Goal: Task Accomplishment & Management: Use online tool/utility

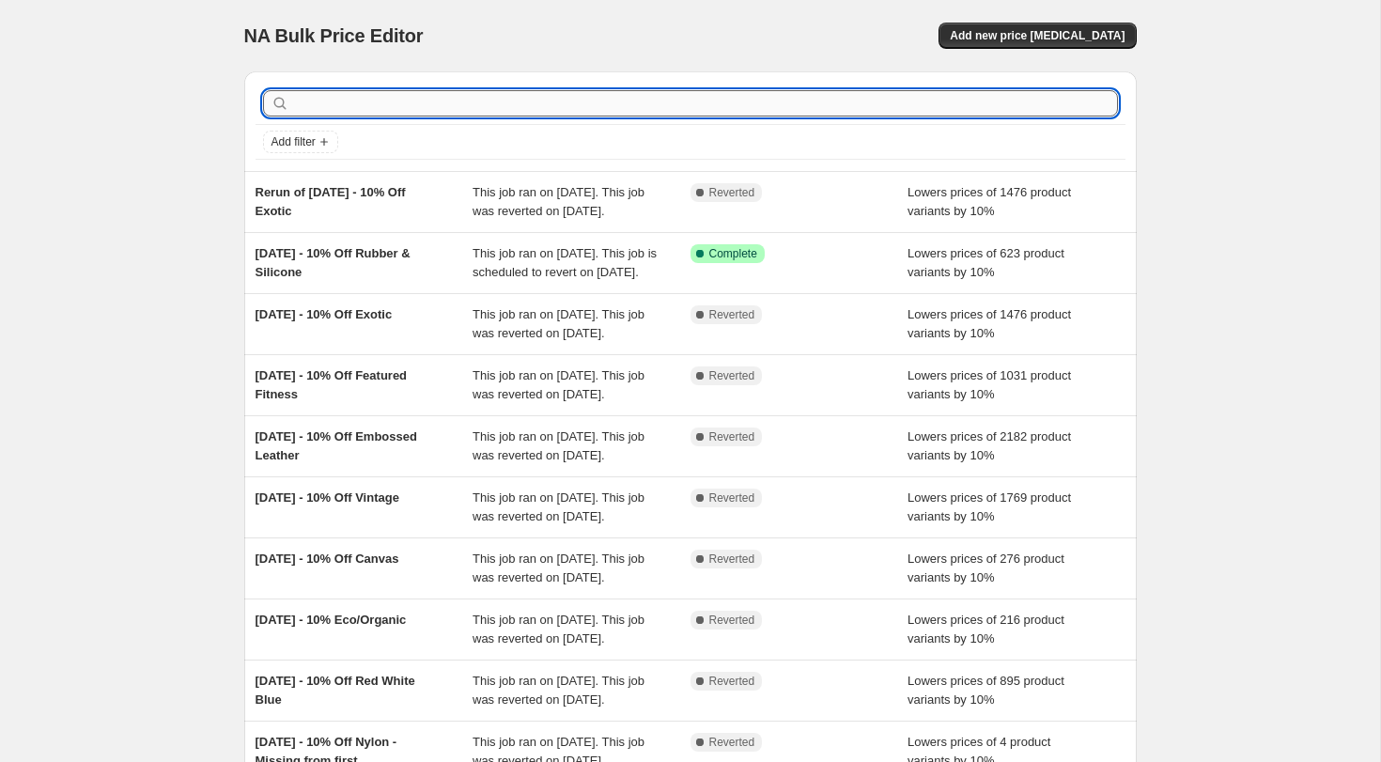
click at [369, 103] on input "text" at bounding box center [705, 103] width 825 height 26
type input "acc"
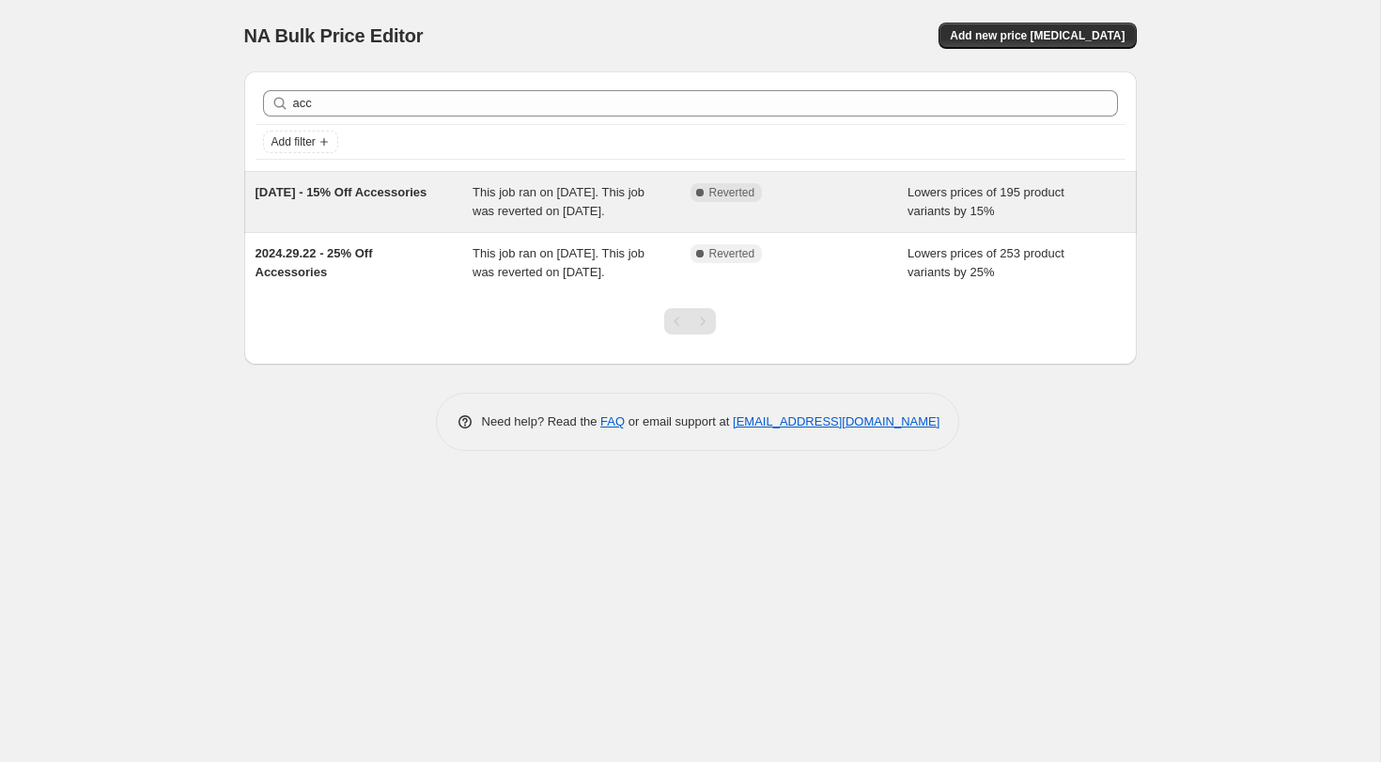
click at [521, 201] on div "This job ran on November 28, 2024. This job was reverted on December 4, 2024." at bounding box center [582, 202] width 218 height 38
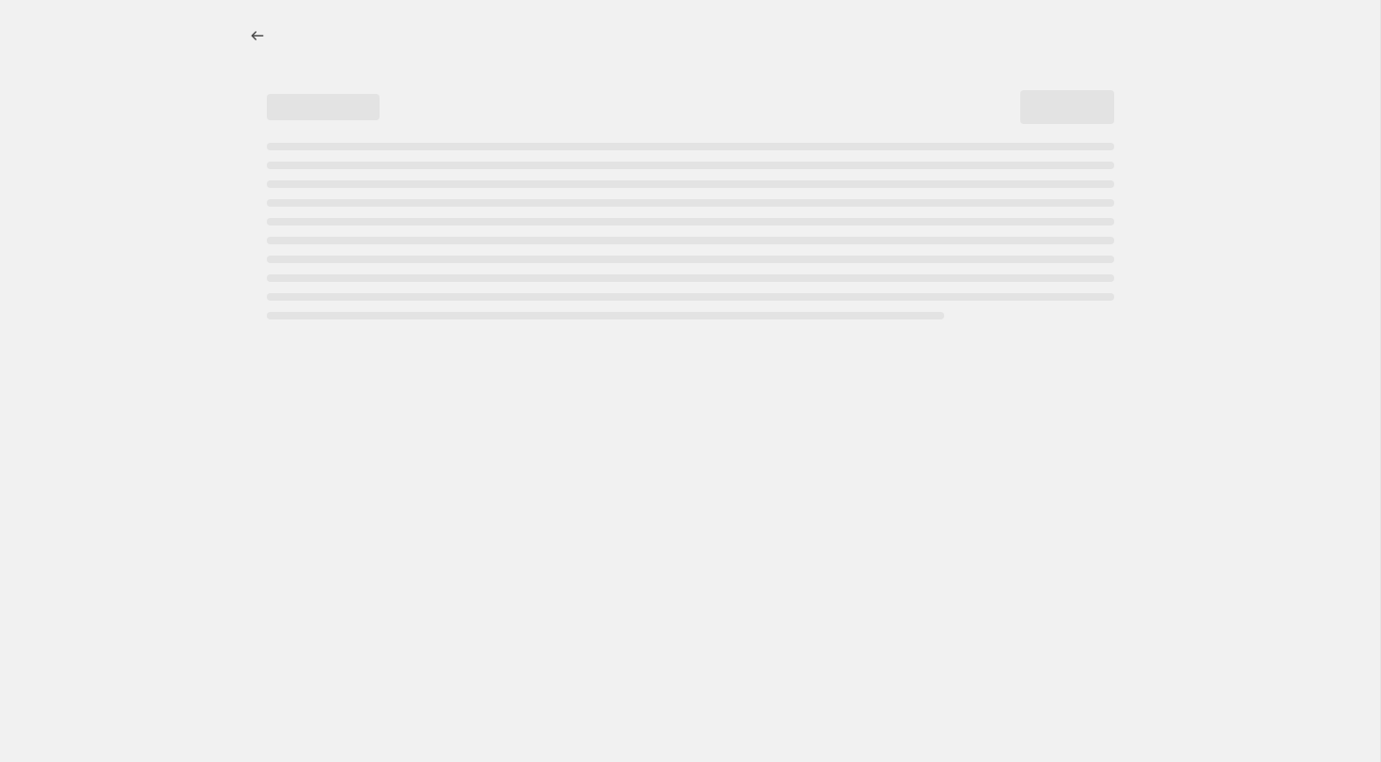
select select "percentage"
select select "collection"
select select "tag"
select select "not_equal"
select select "tag"
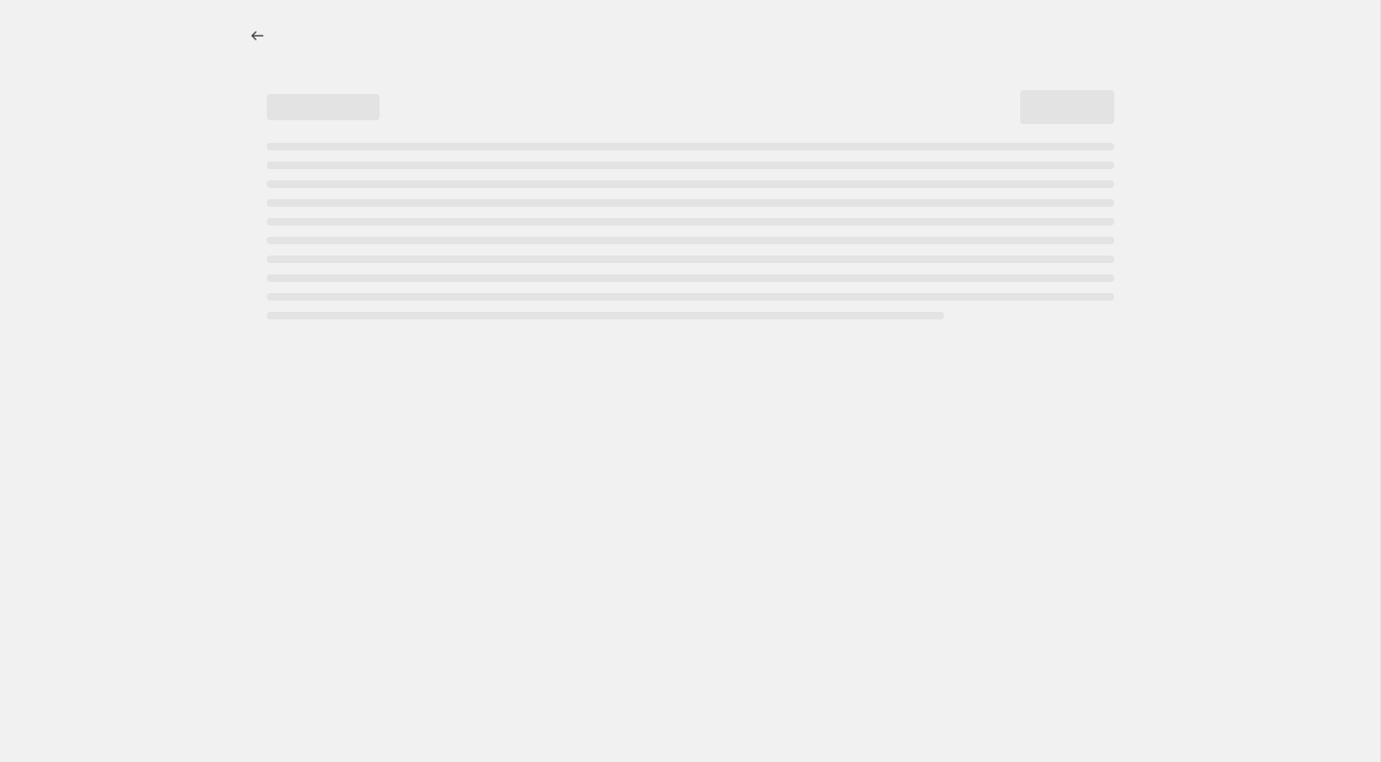
select select "not_equal"
select select "tag"
select select "not_equal"
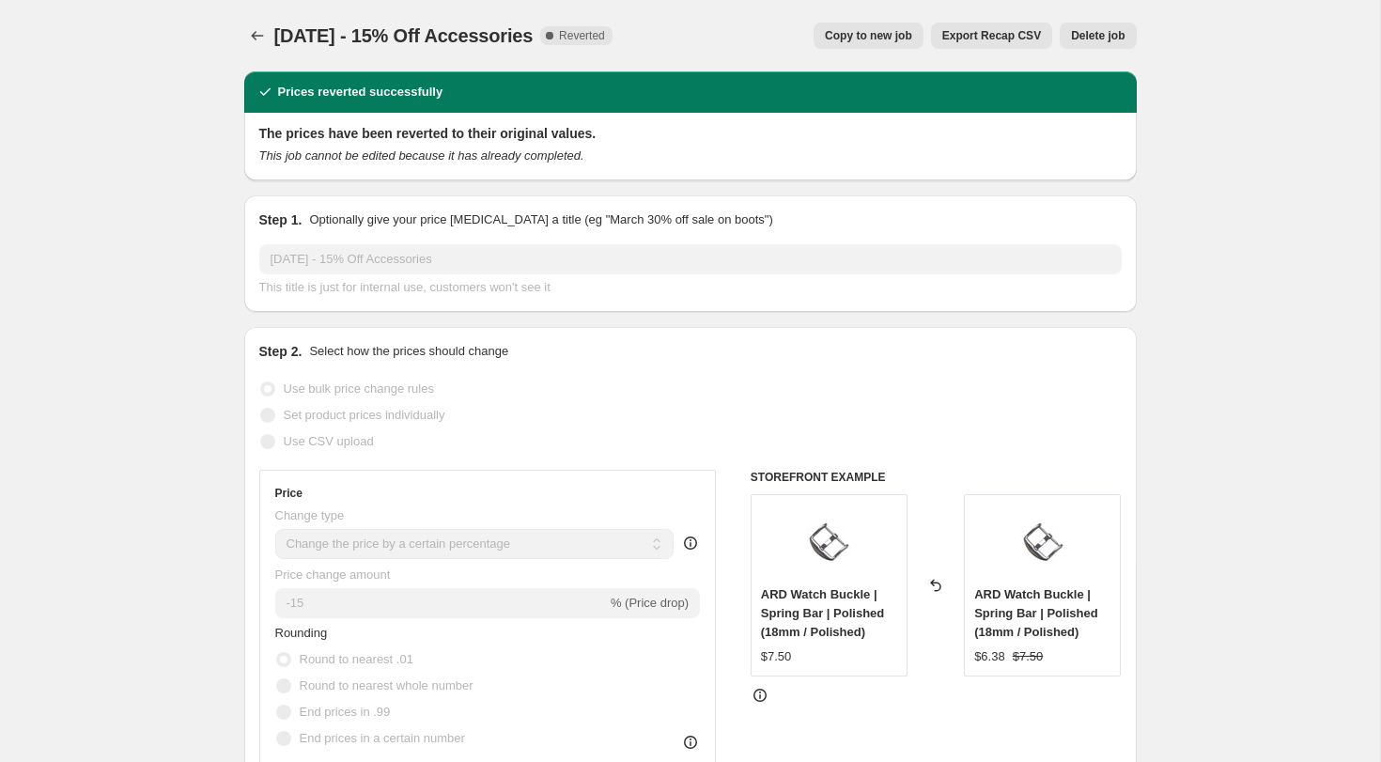
click at [885, 27] on button "Copy to new job" at bounding box center [869, 36] width 110 height 26
select select "percentage"
select select "collection"
select select "tag"
select select "not_equal"
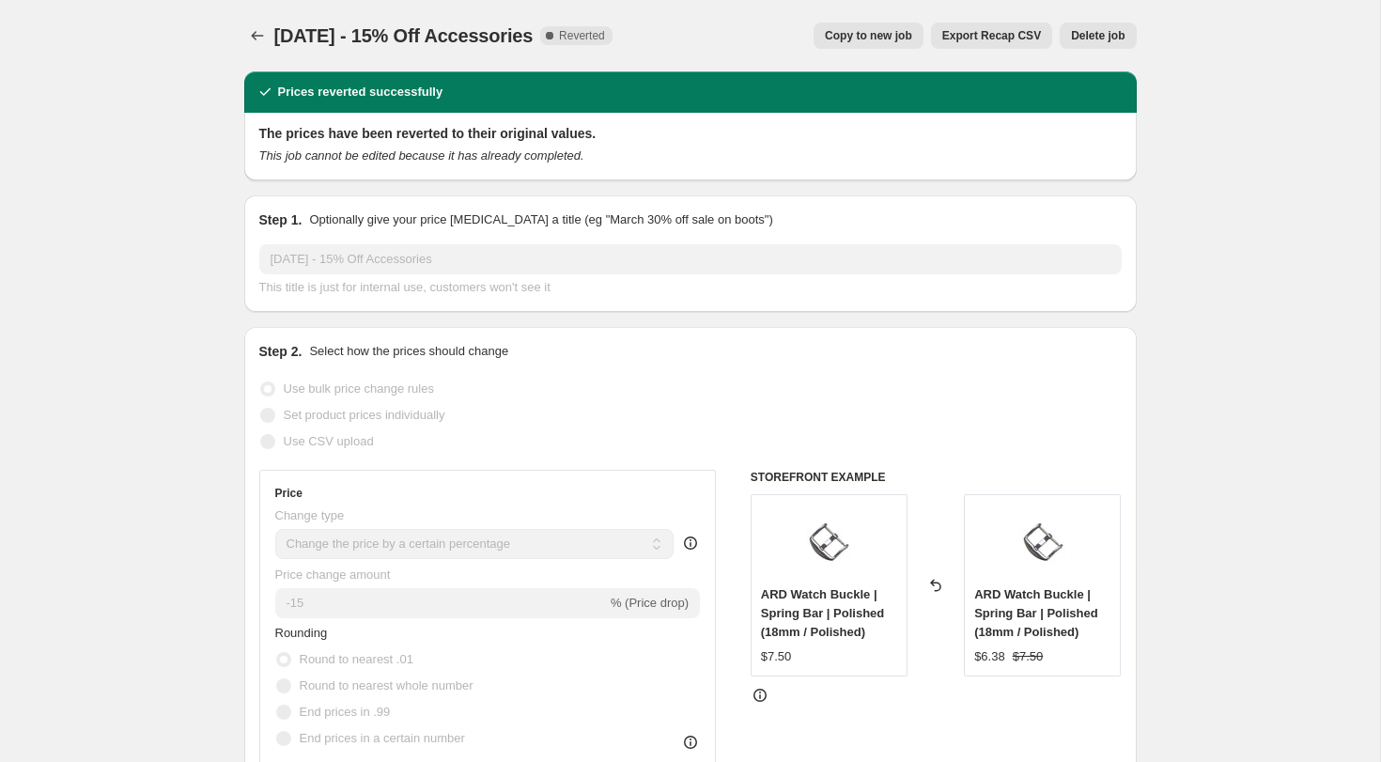
select select "tag"
select select "not_equal"
select select "tag"
select select "not_equal"
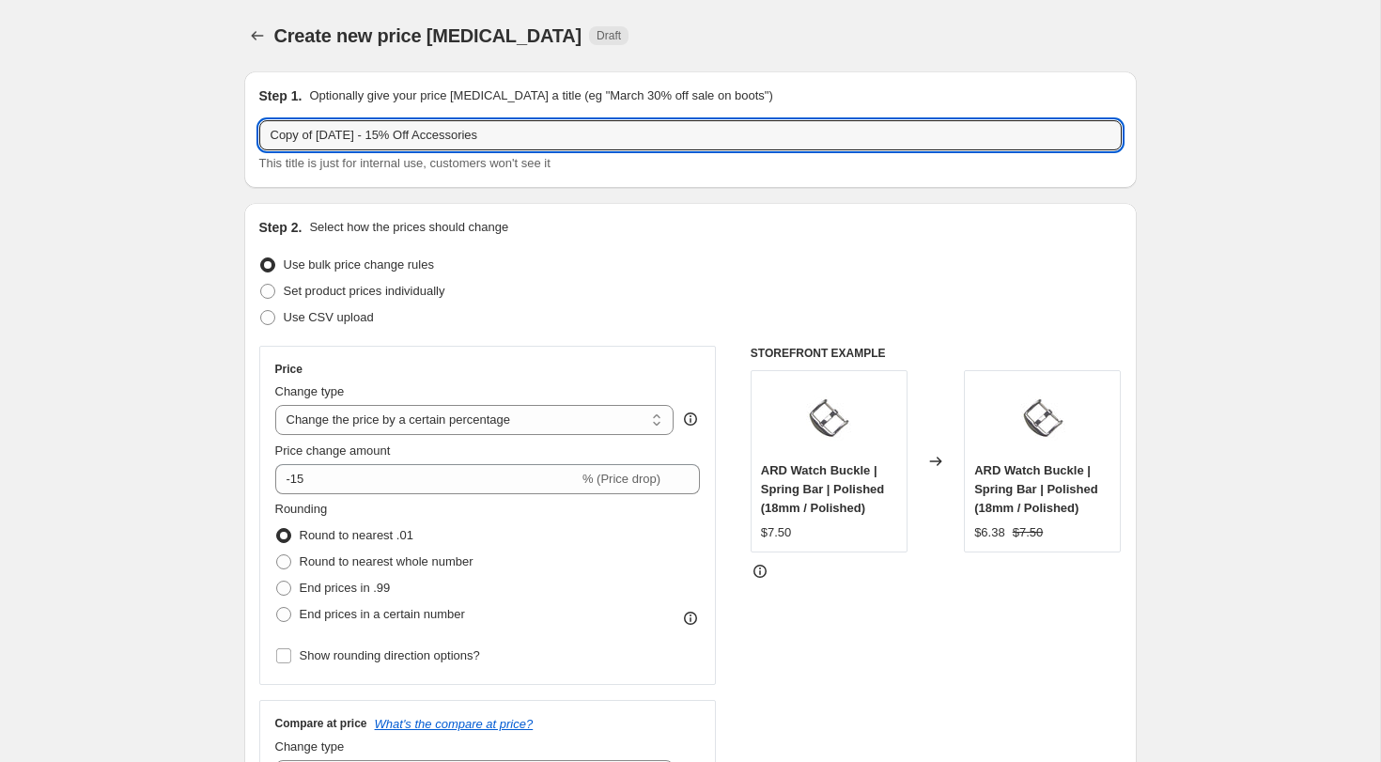
drag, startPoint x: 314, startPoint y: 138, endPoint x: 210, endPoint y: 126, distance: 105.0
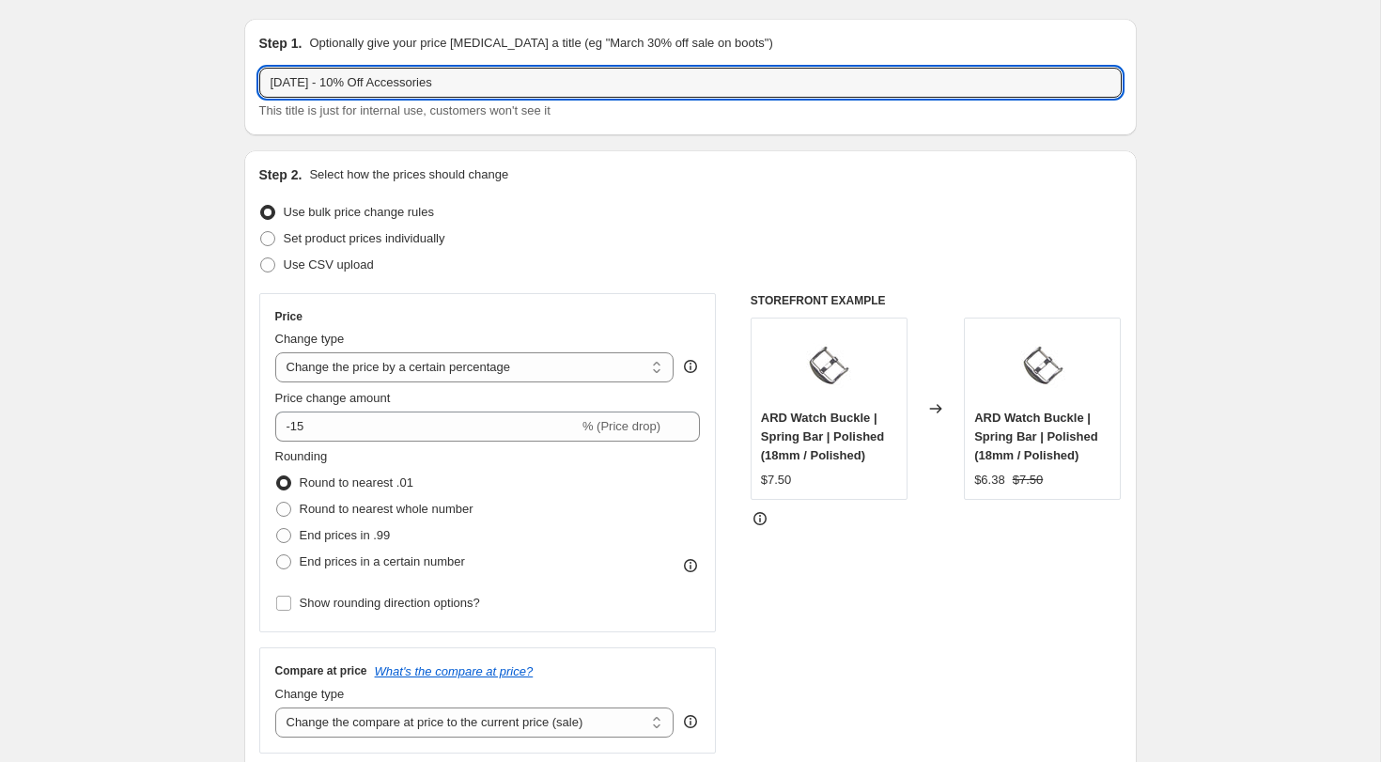
scroll to position [134, 0]
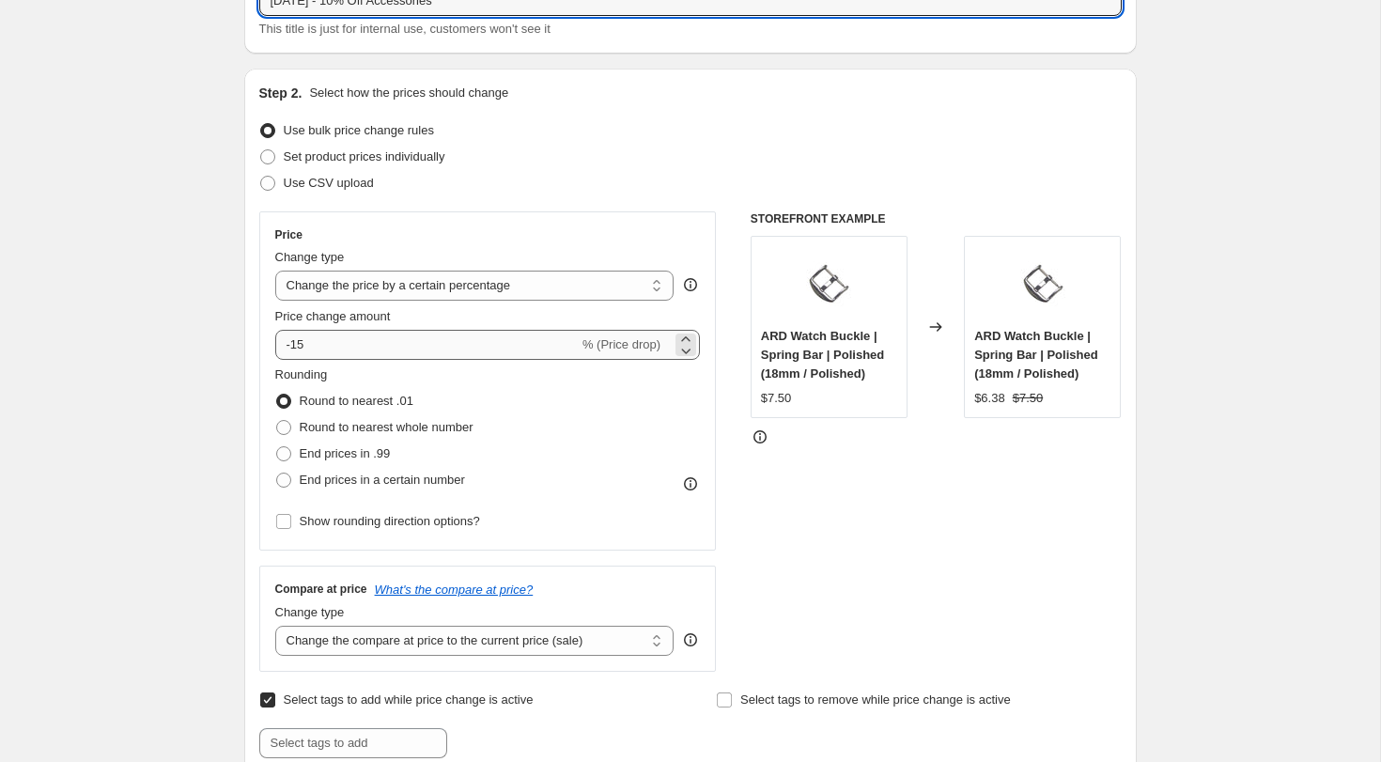
type input "[DATE] - 10% Off Accessories"
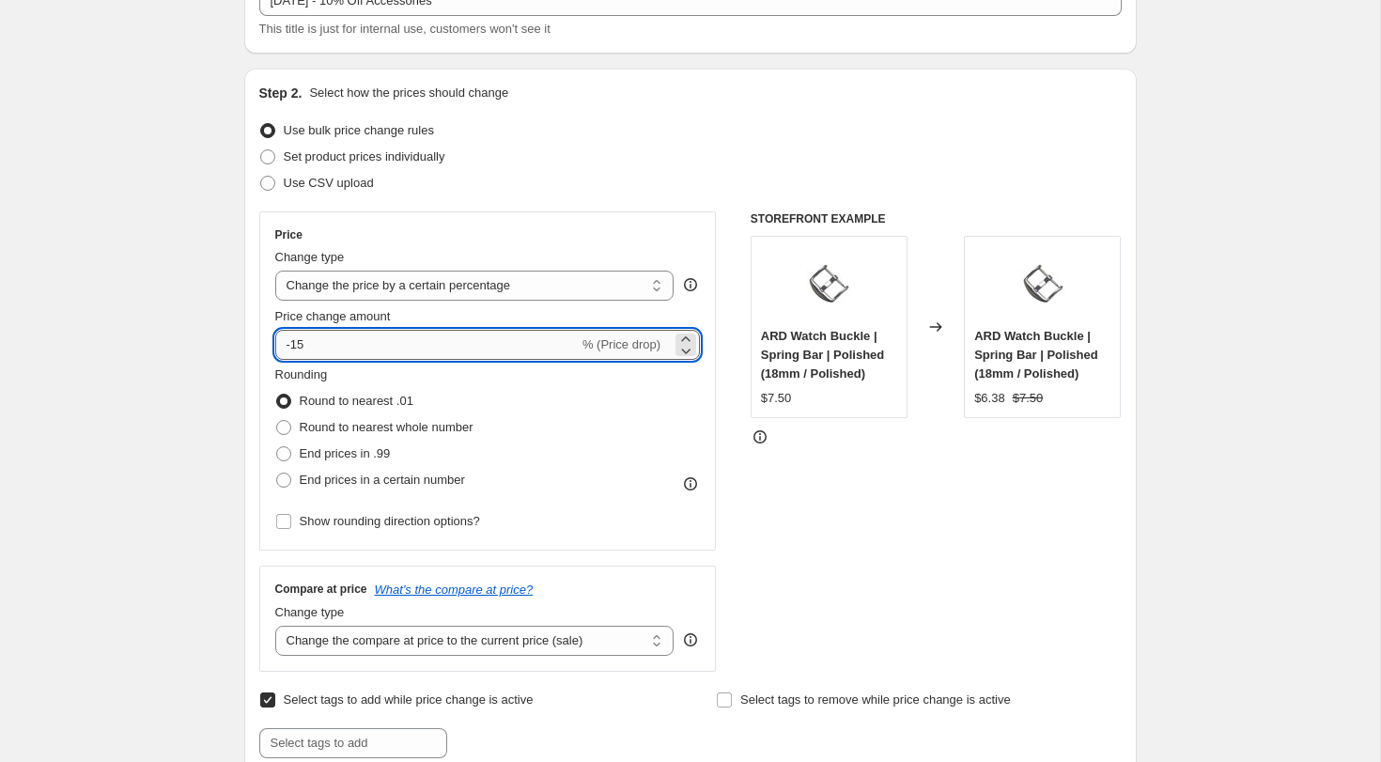
click at [344, 342] on input "-15" at bounding box center [426, 345] width 303 height 30
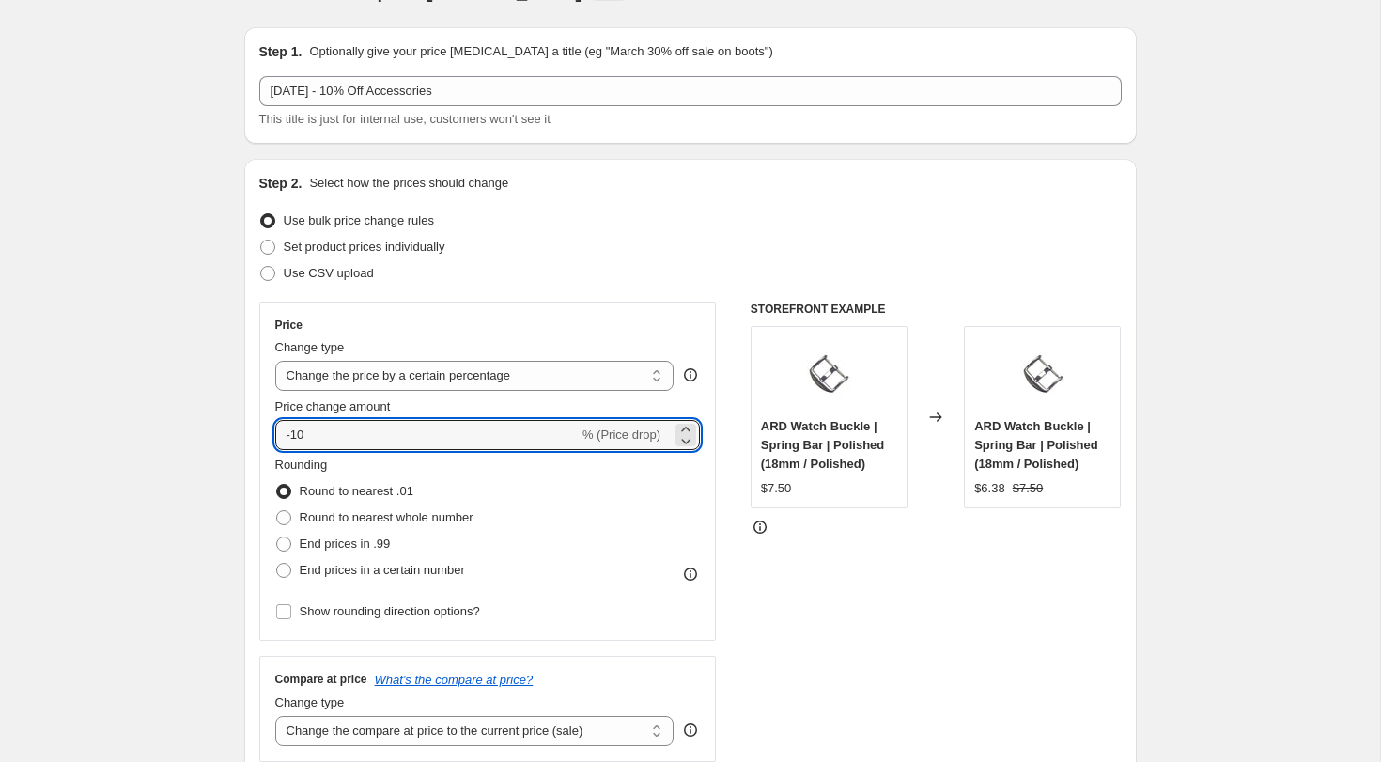
scroll to position [0, 0]
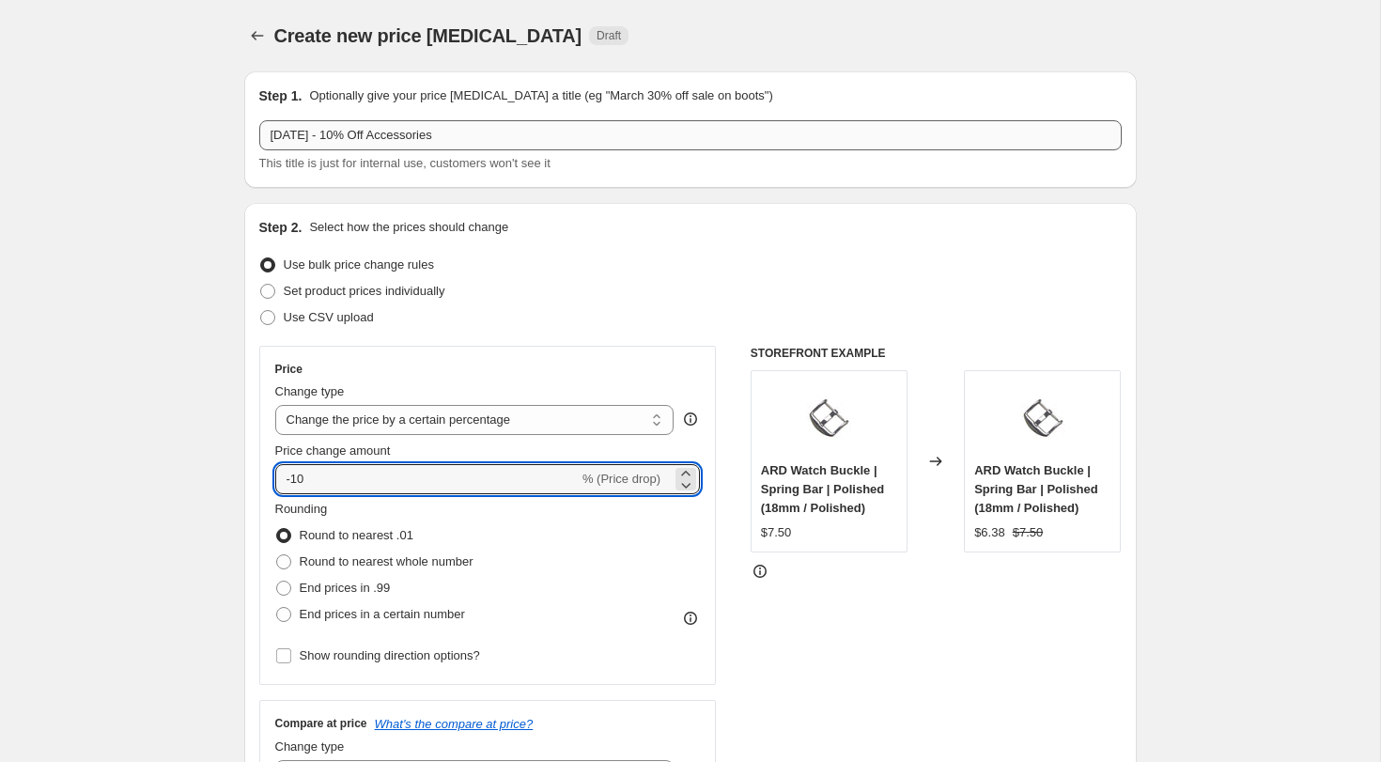
type input "-10"
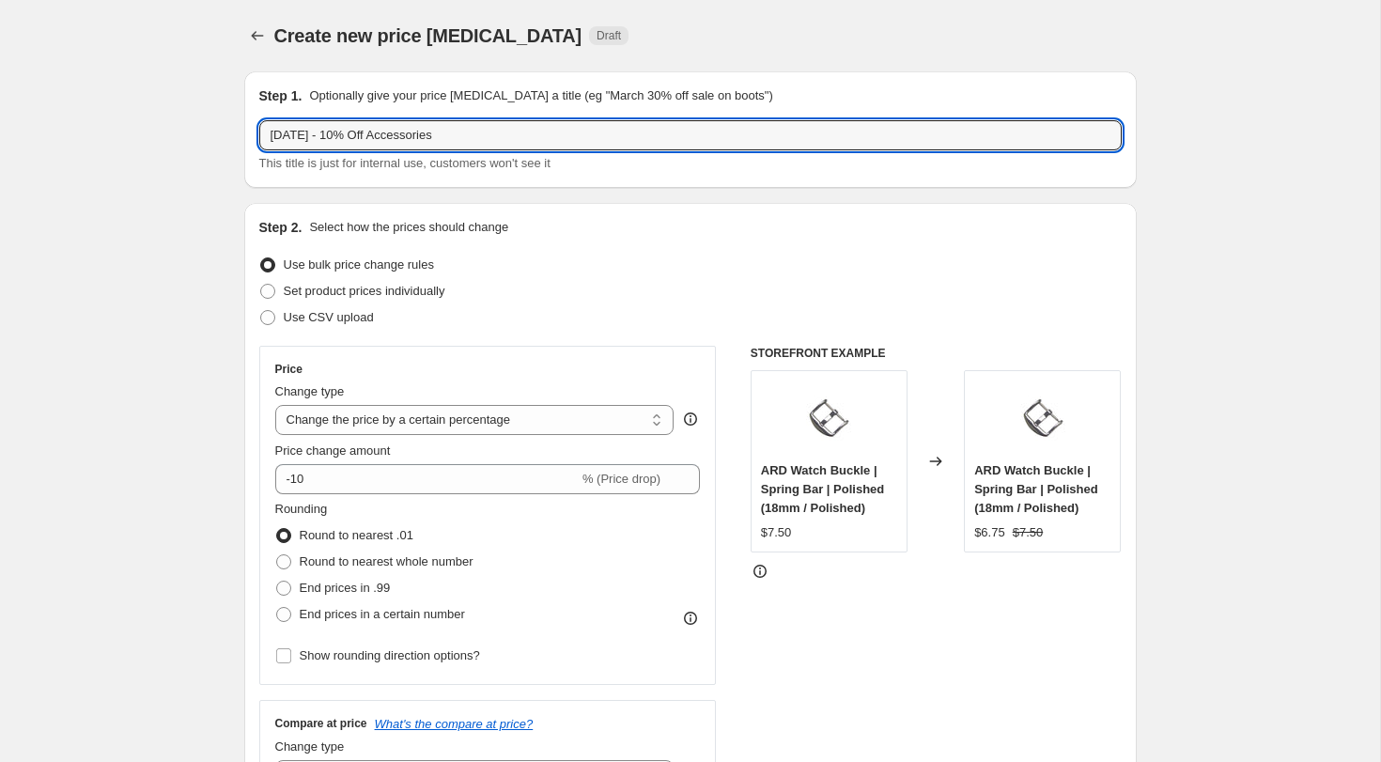
drag, startPoint x: 337, startPoint y: 135, endPoint x: 249, endPoint y: 131, distance: 88.4
click at [249, 131] on div "Step 1. Optionally give your price change job a title (eg "March 30% off sale o…" at bounding box center [690, 129] width 893 height 117
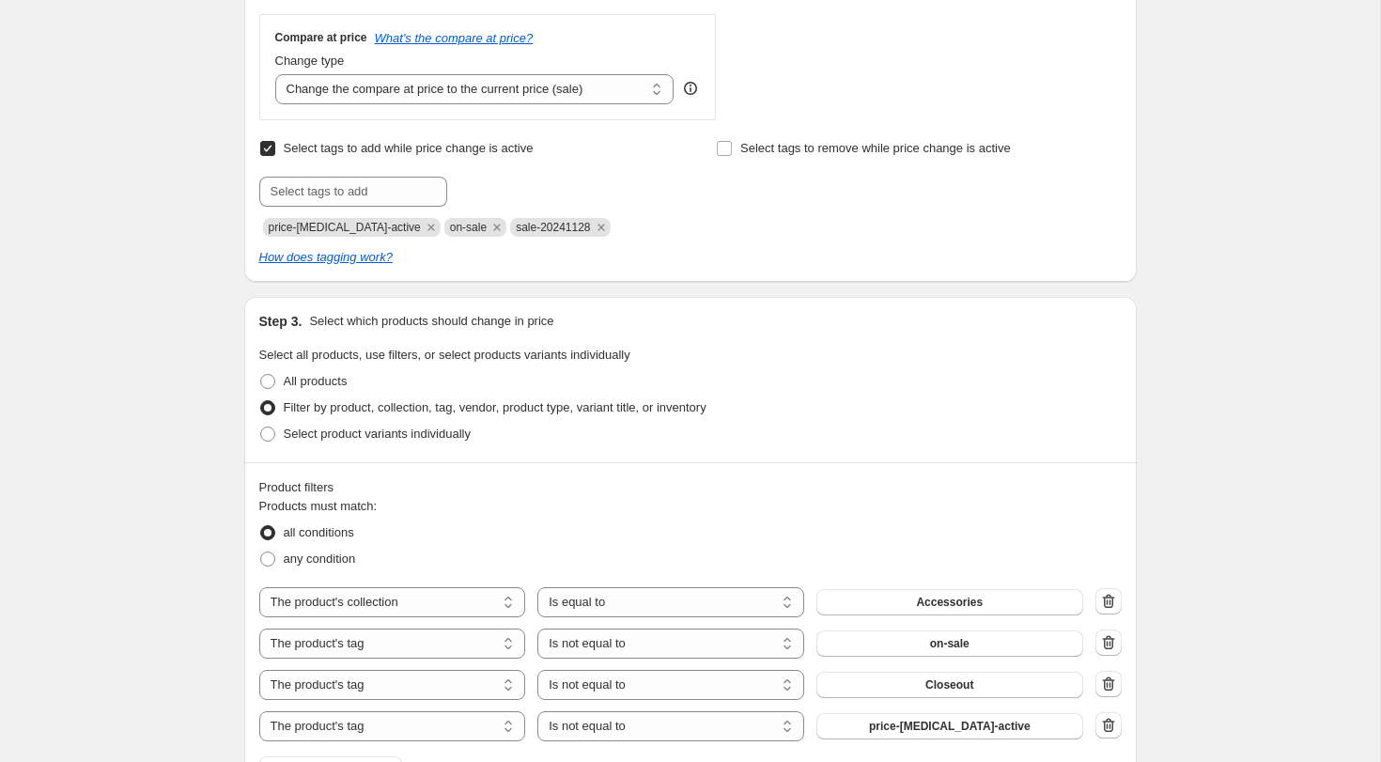
scroll to position [671, 0]
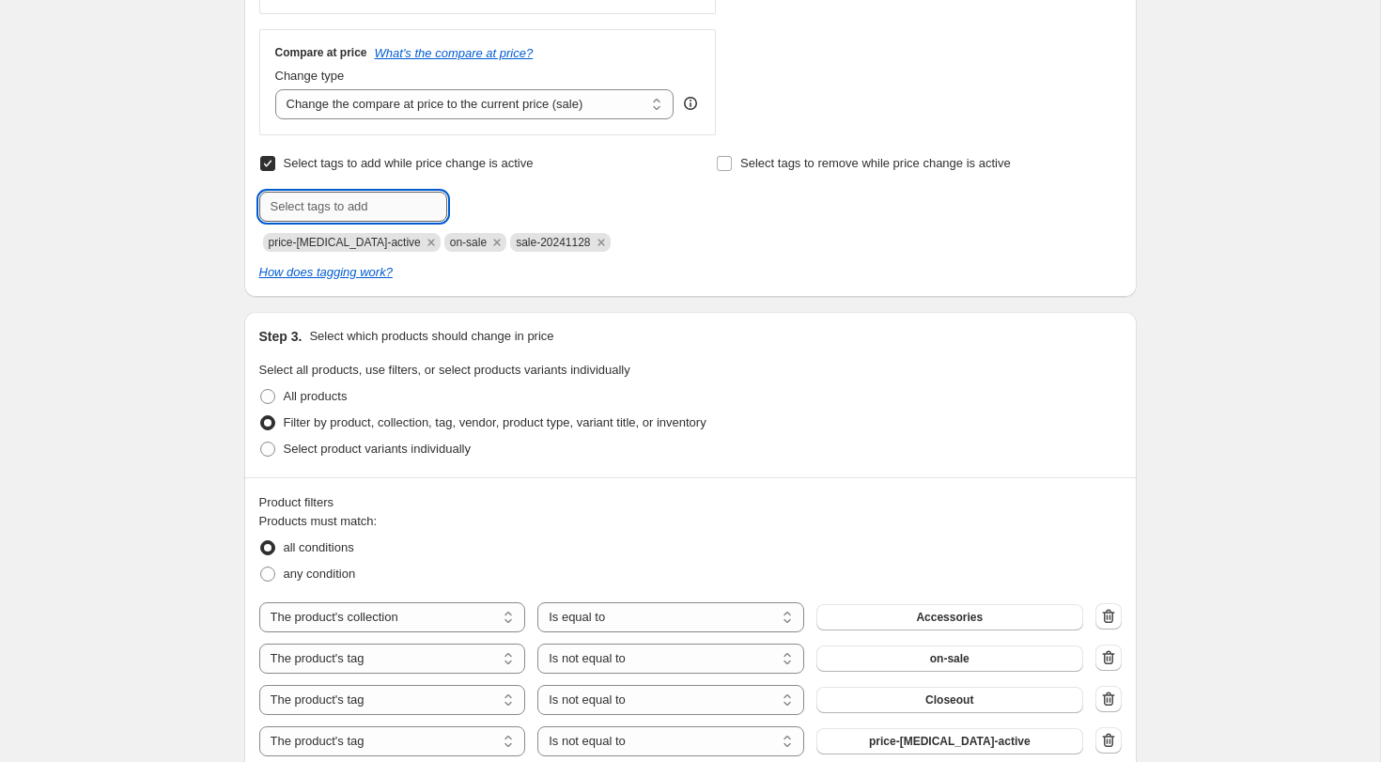
click at [338, 198] on input "text" at bounding box center [353, 207] width 188 height 30
paste input "2025.08.28"
type input "sale-2025.08.28"
click at [522, 203] on span "sale-2025.08..." at bounding box center [526, 204] width 76 height 13
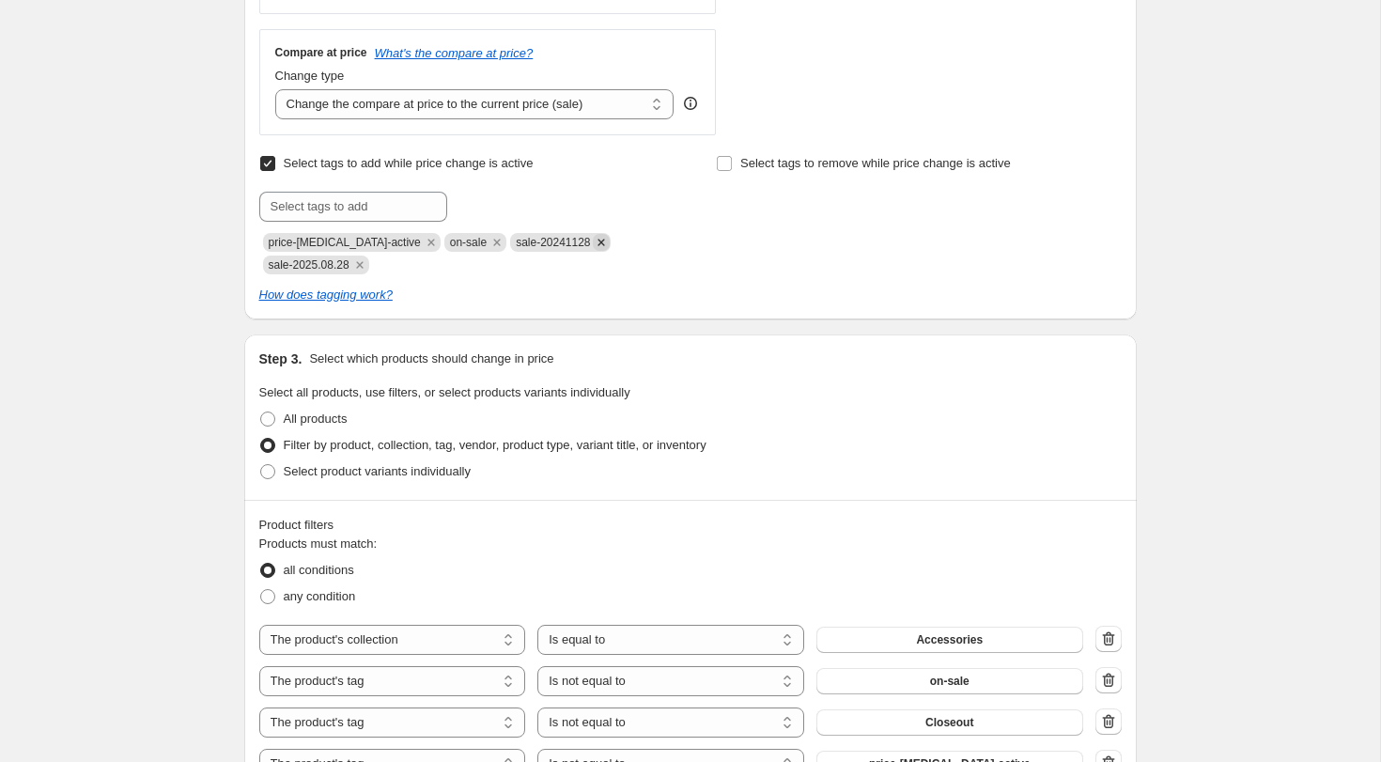
click at [598, 241] on icon "Remove sale-20241128" at bounding box center [601, 242] width 7 height 7
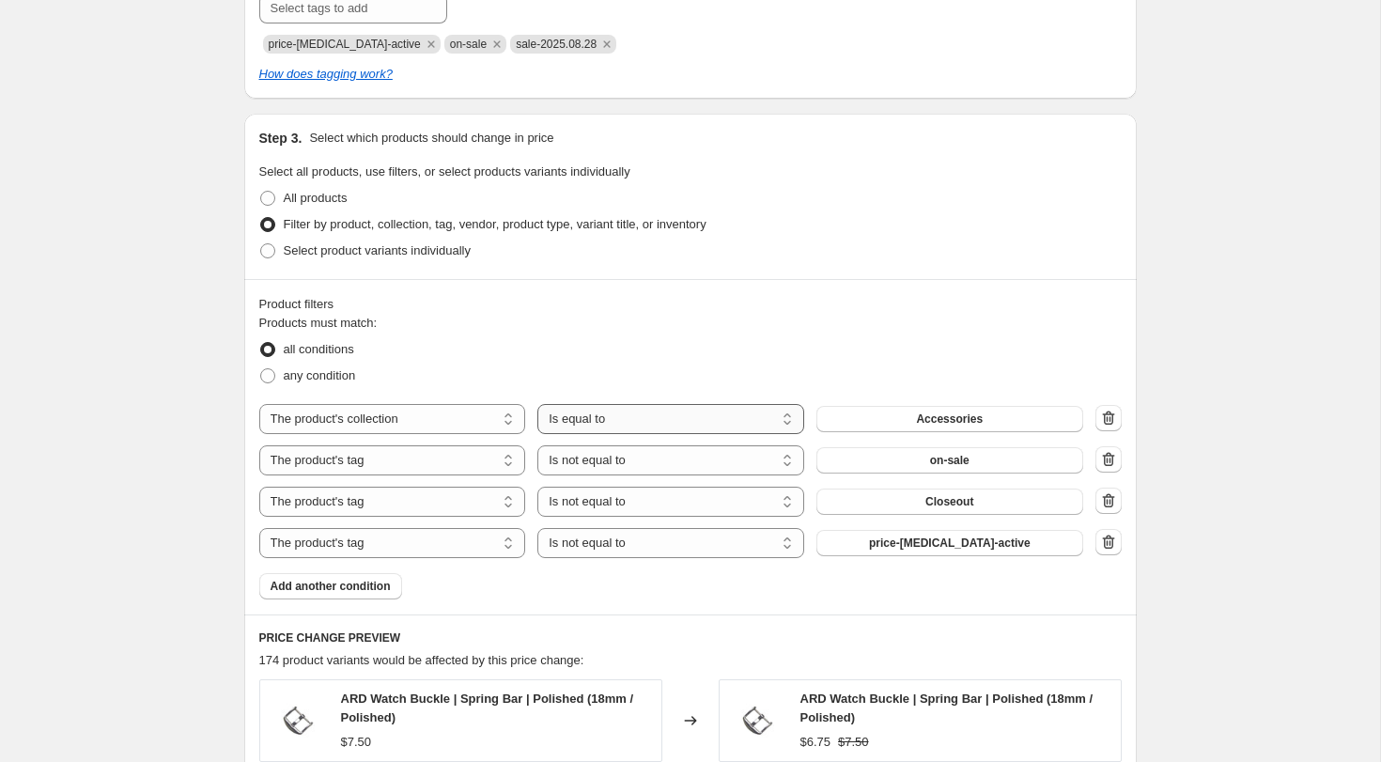
scroll to position [879, 0]
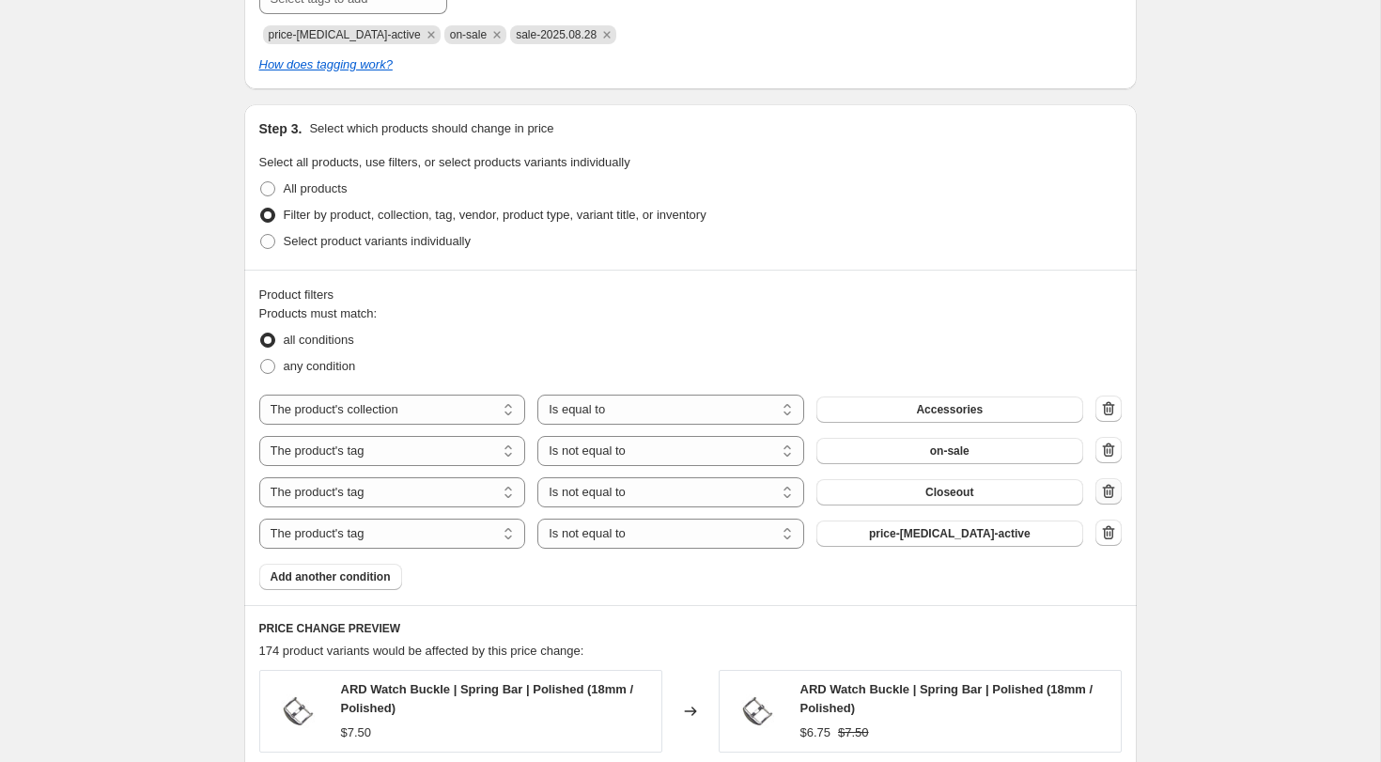
click at [1114, 488] on icon "button" at bounding box center [1108, 491] width 19 height 19
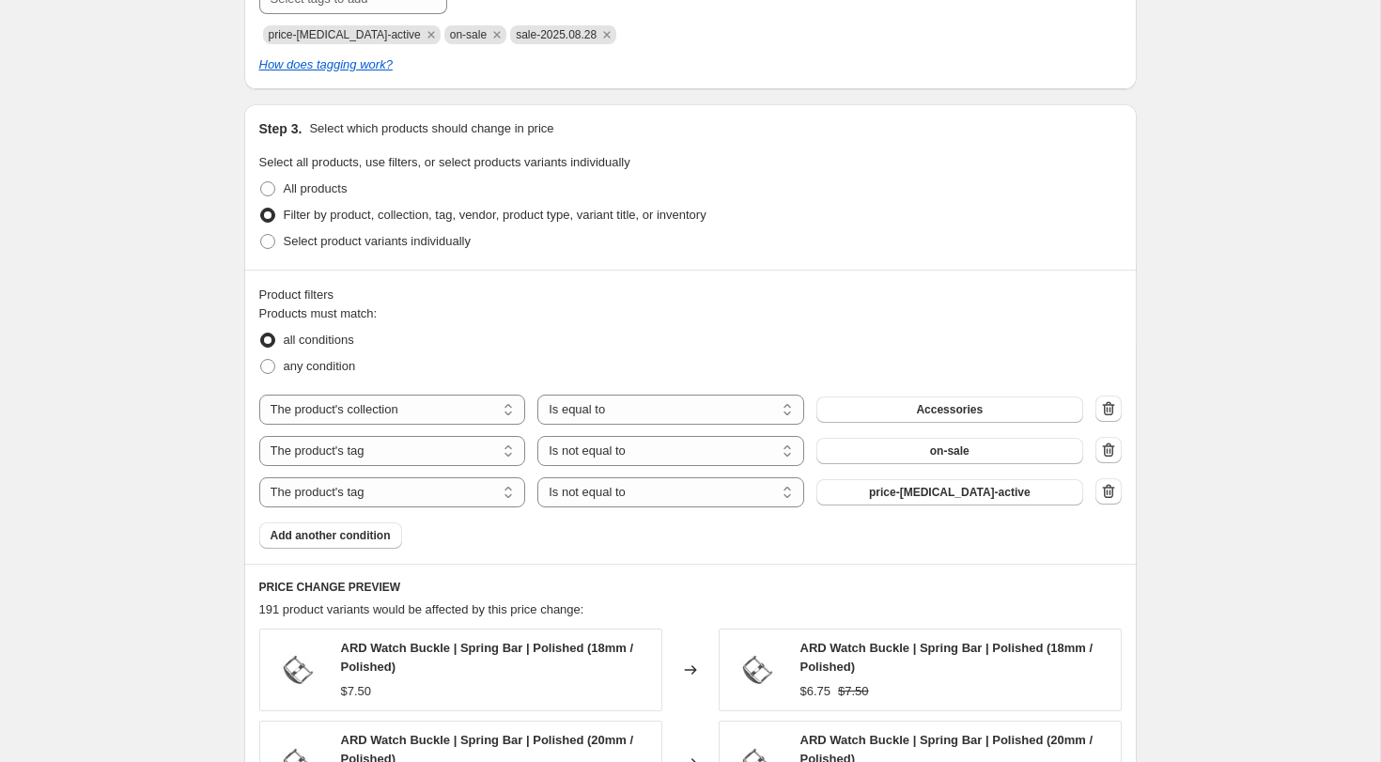
click at [1111, 448] on icon "button" at bounding box center [1108, 450] width 19 height 19
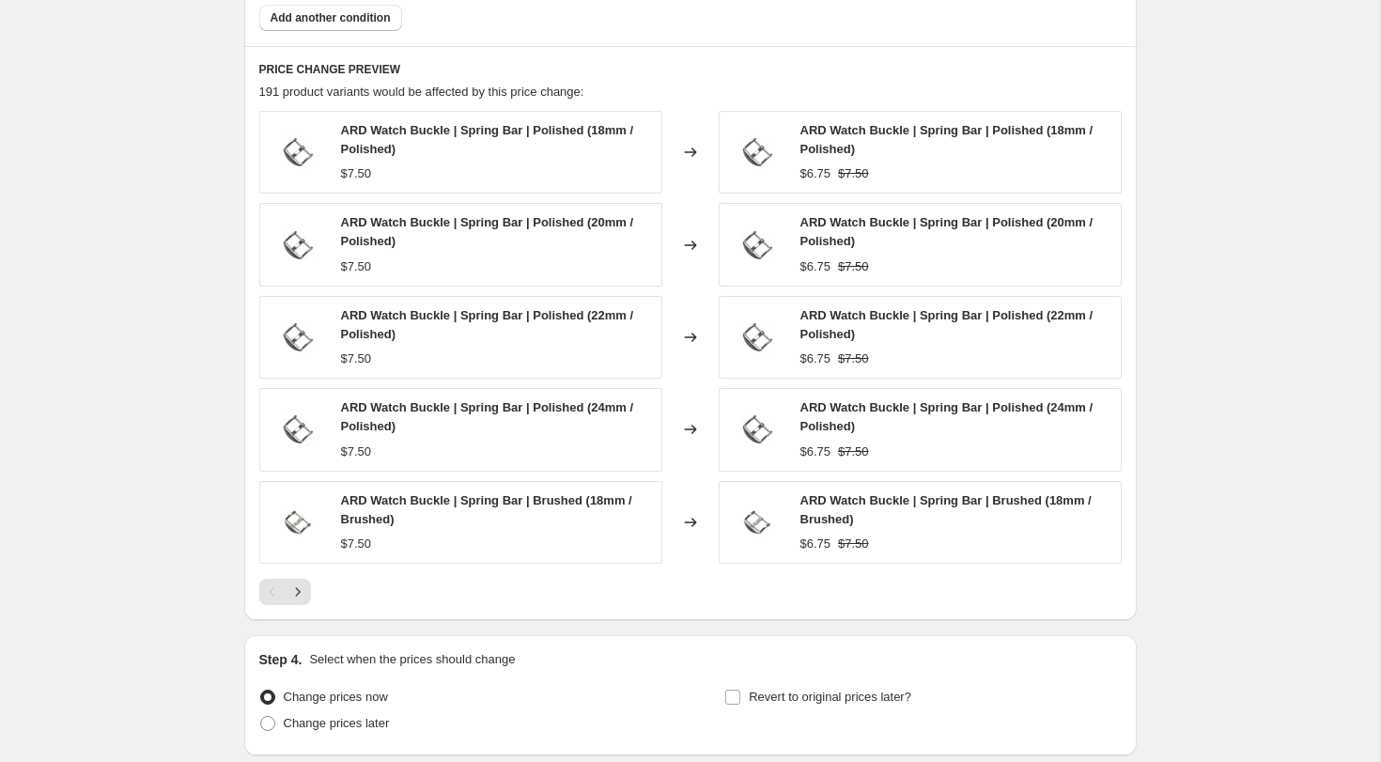
scroll to position [1504, 0]
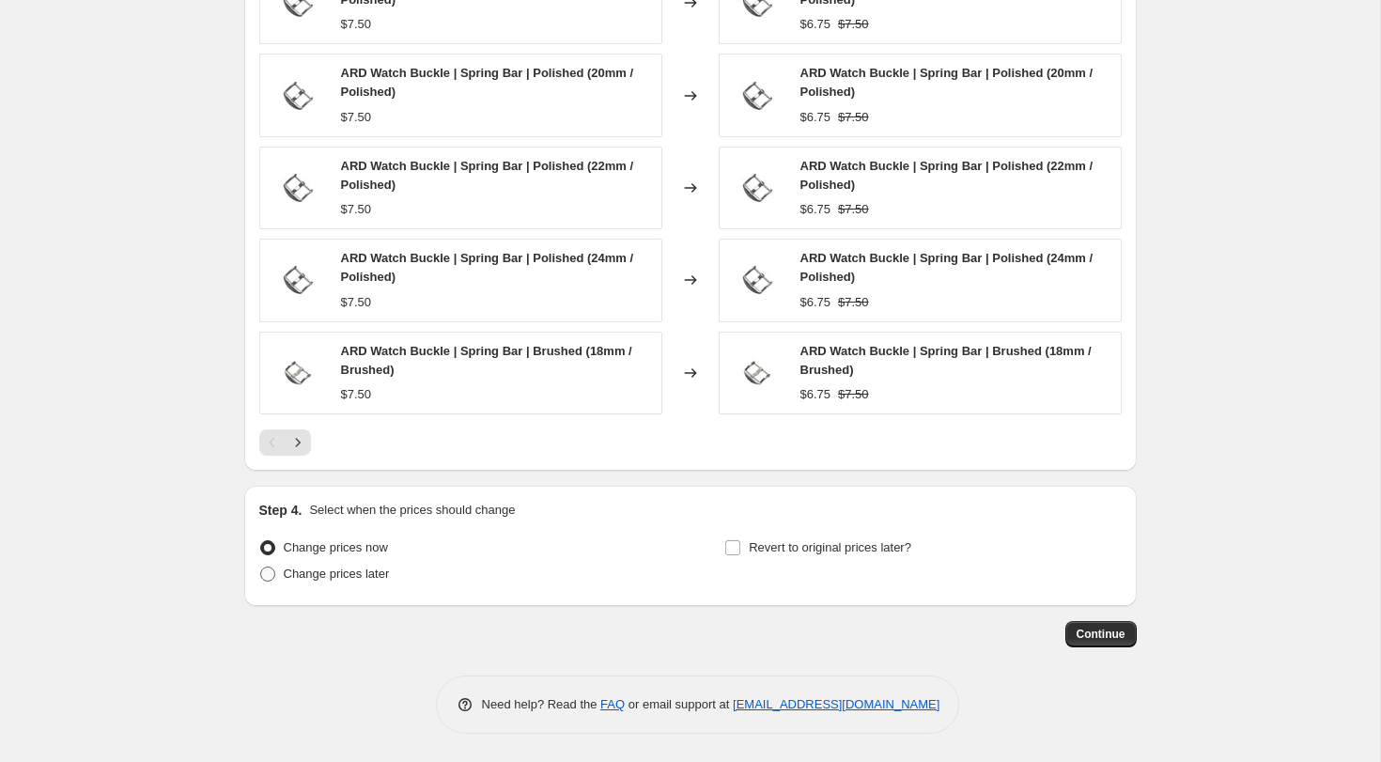
click at [269, 575] on span at bounding box center [267, 574] width 15 height 15
click at [261, 568] on input "Change prices later" at bounding box center [260, 567] width 1 height 1
radio input "true"
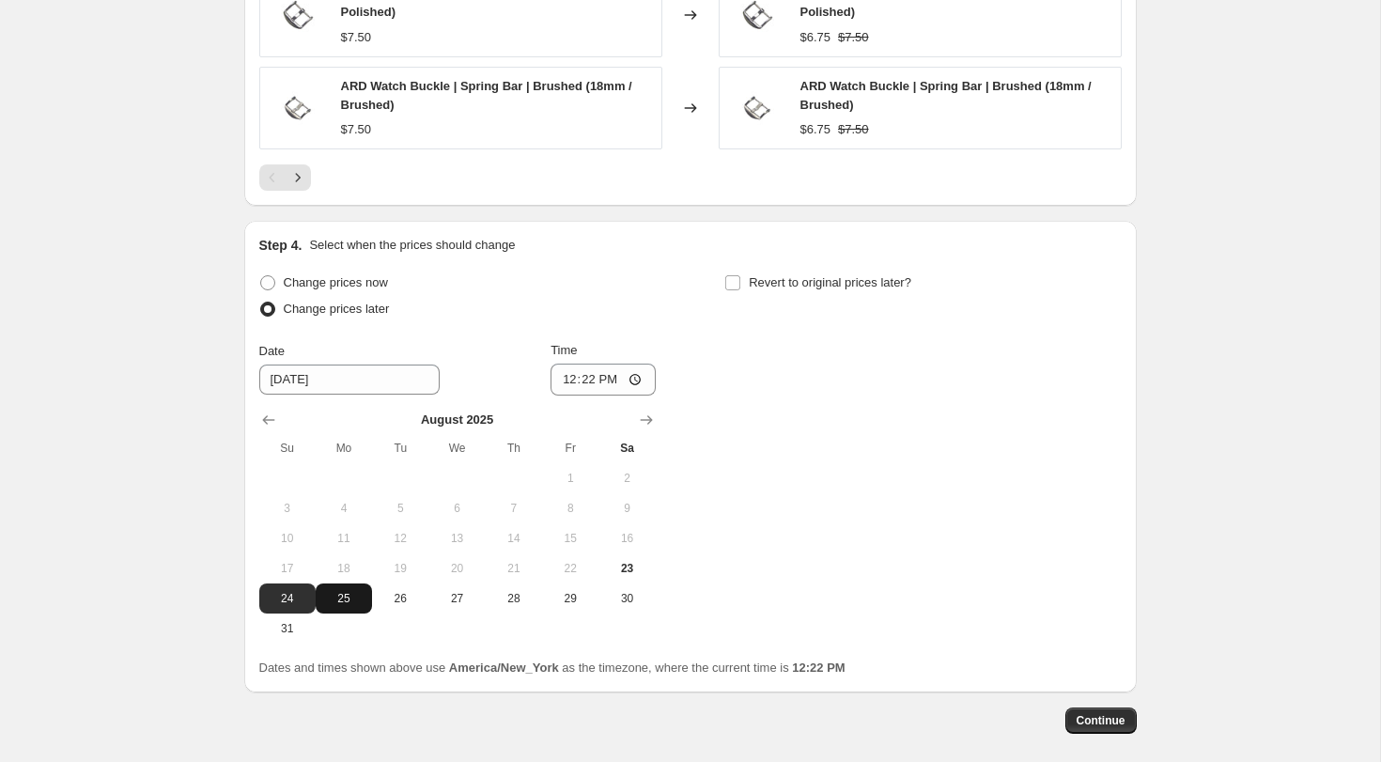
scroll to position [1780, 0]
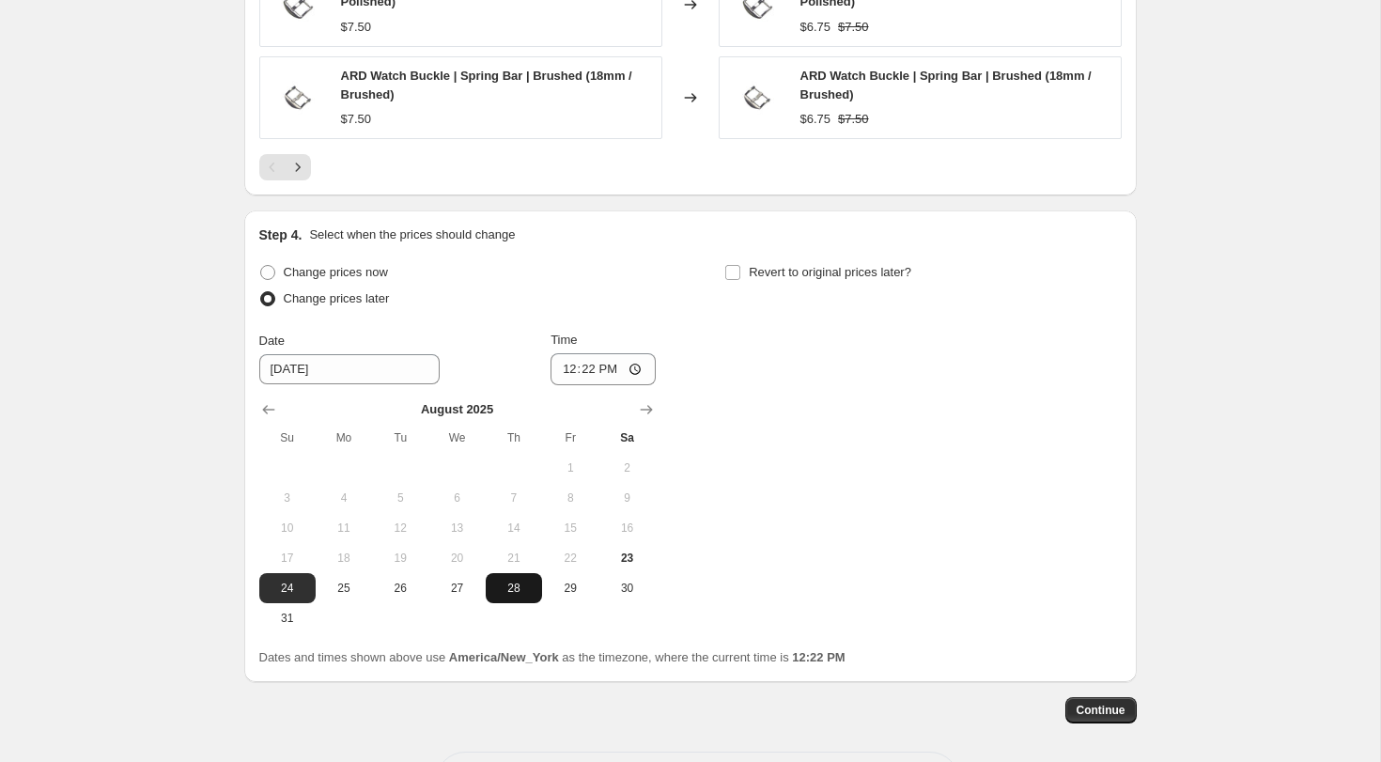
click at [510, 587] on span "28" at bounding box center [513, 588] width 41 height 15
type input "[DATE]"
click at [581, 373] on input "12:22" at bounding box center [603, 369] width 105 height 32
type input "00:15"
click at [738, 268] on input "Revert to original prices later?" at bounding box center [732, 272] width 15 height 15
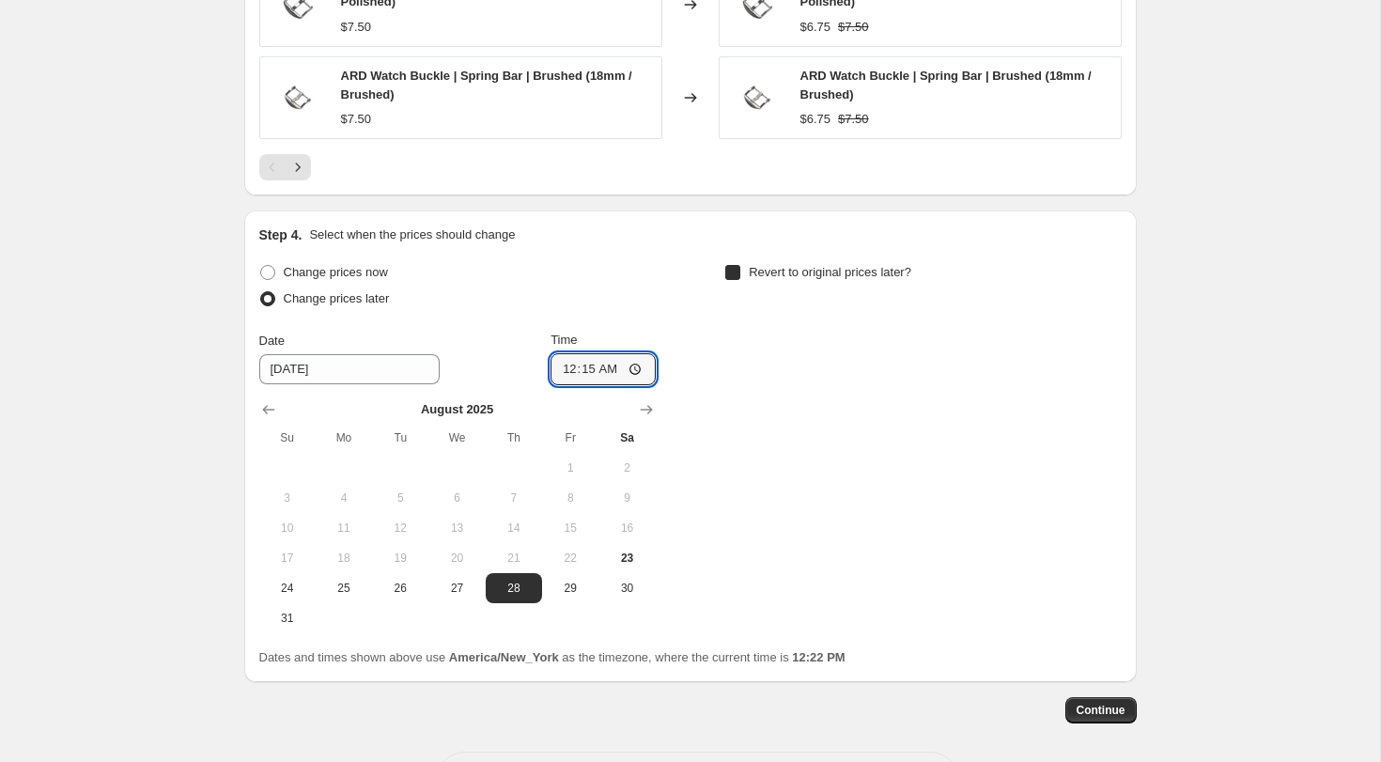
checkbox input "true"
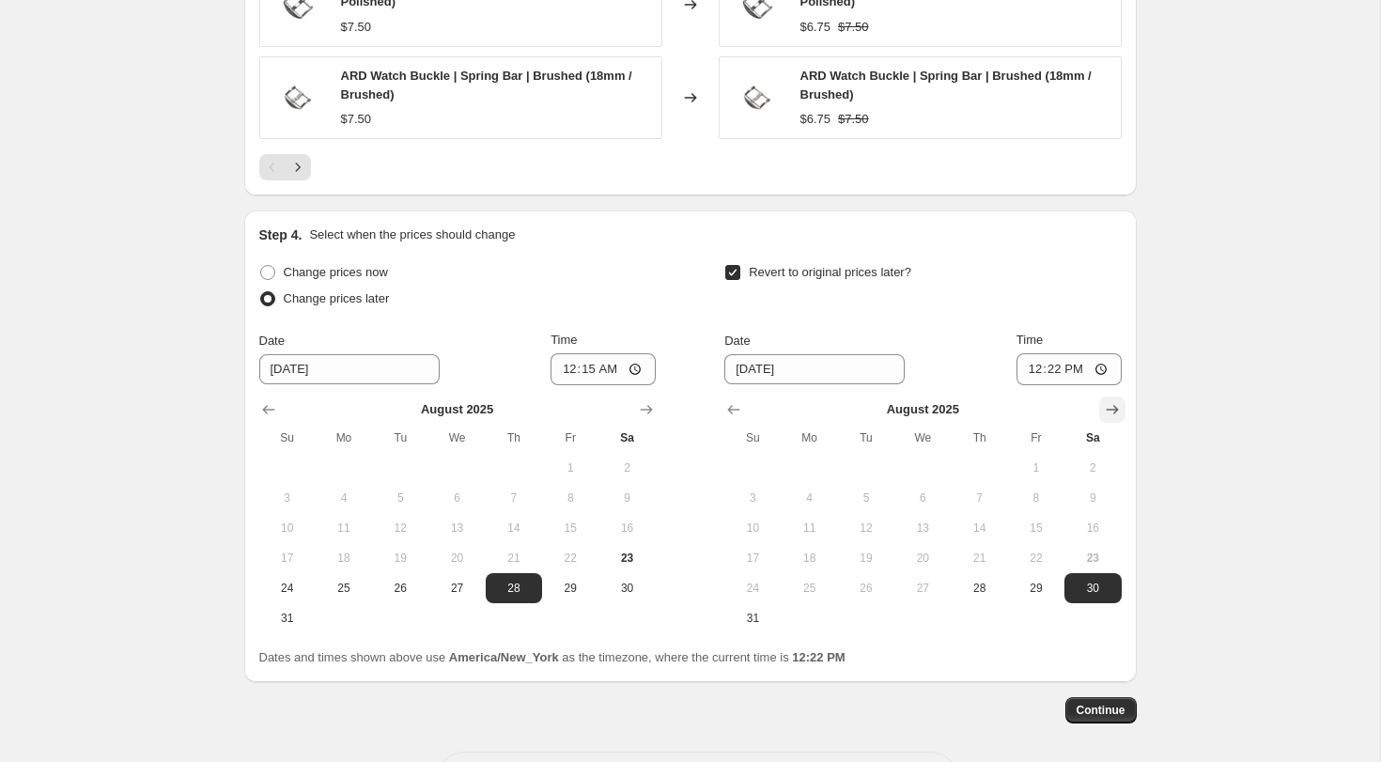
click at [1115, 412] on icon "Show next month, September 2025" at bounding box center [1112, 409] width 12 height 9
click at [920, 465] on span "3" at bounding box center [922, 467] width 41 height 15
type input "[DATE]"
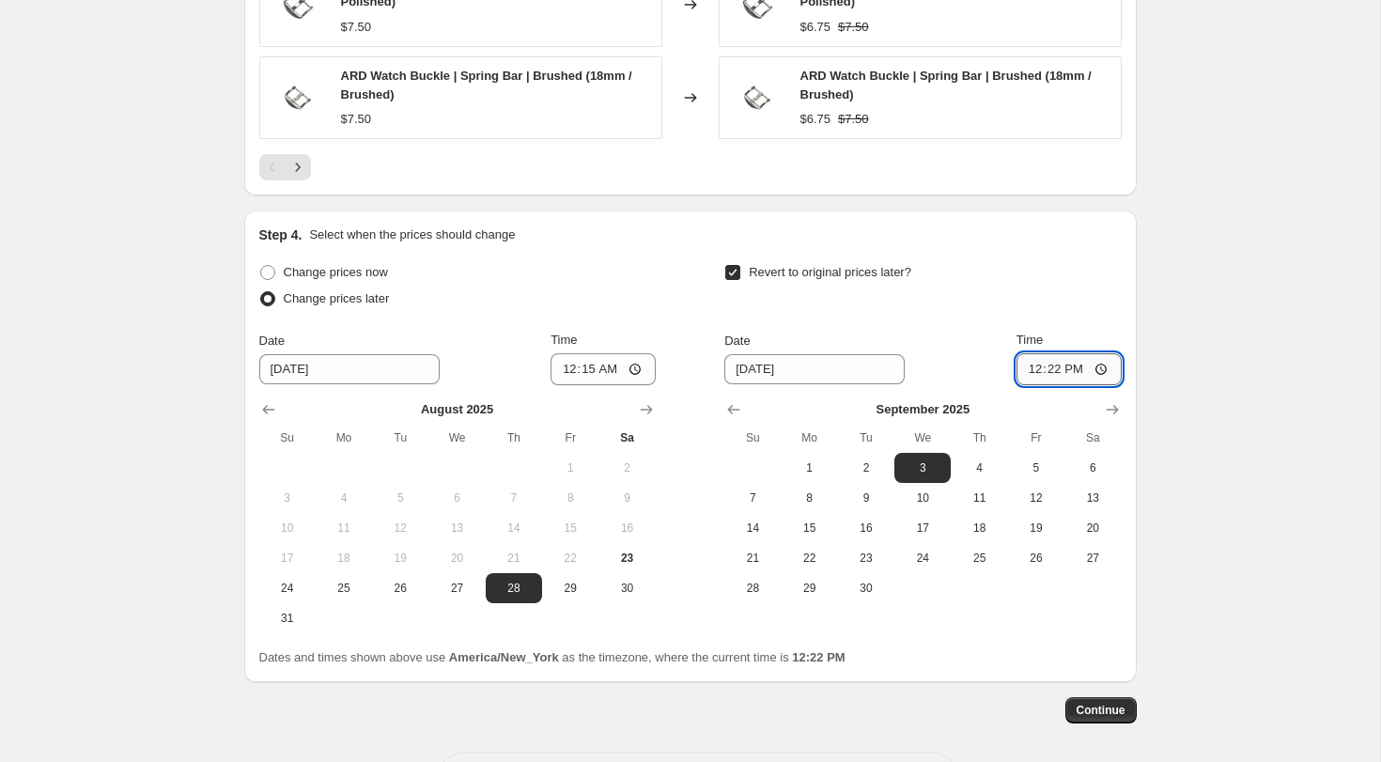
click at [1032, 371] on input "12:22" at bounding box center [1069, 369] width 105 height 32
type input "23:59"
click at [1113, 709] on span "Continue" at bounding box center [1101, 710] width 49 height 15
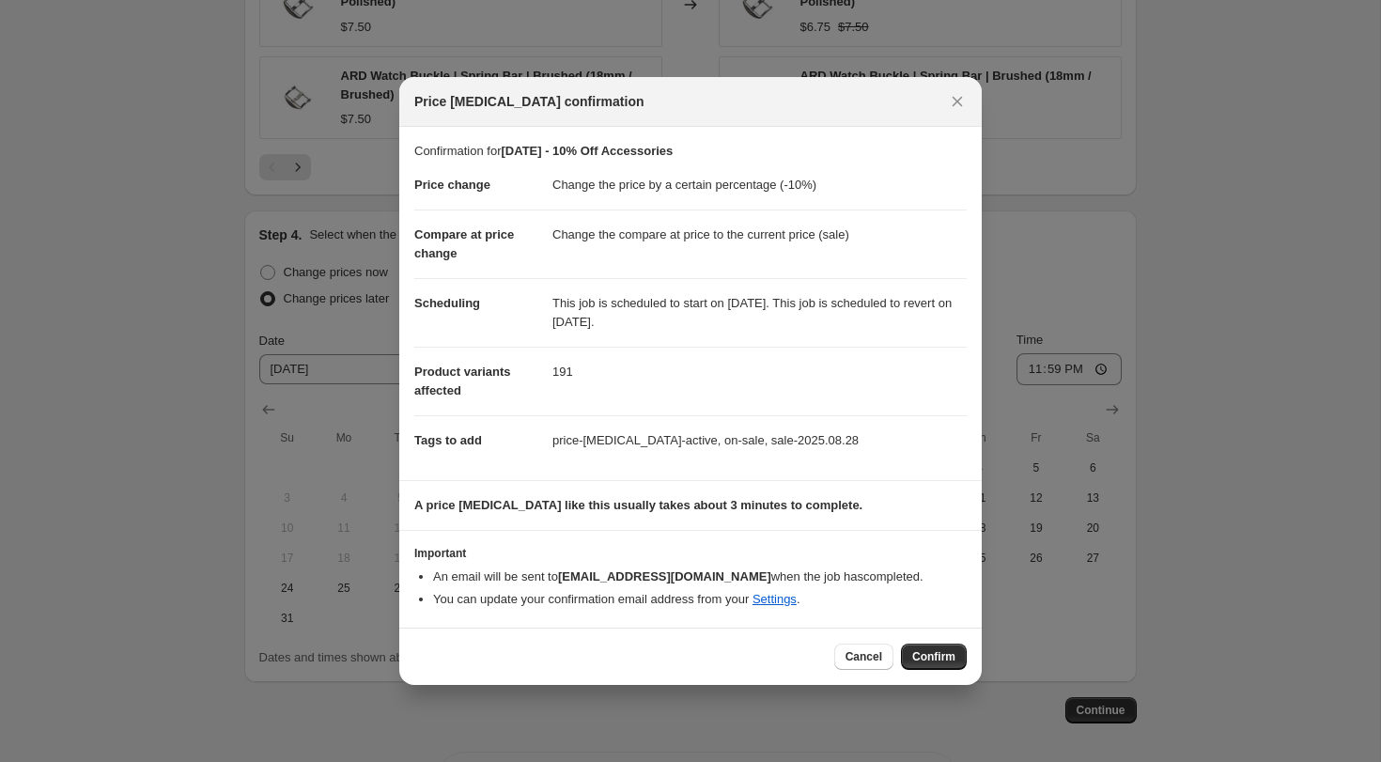
click at [929, 658] on span "Confirm" at bounding box center [933, 656] width 43 height 15
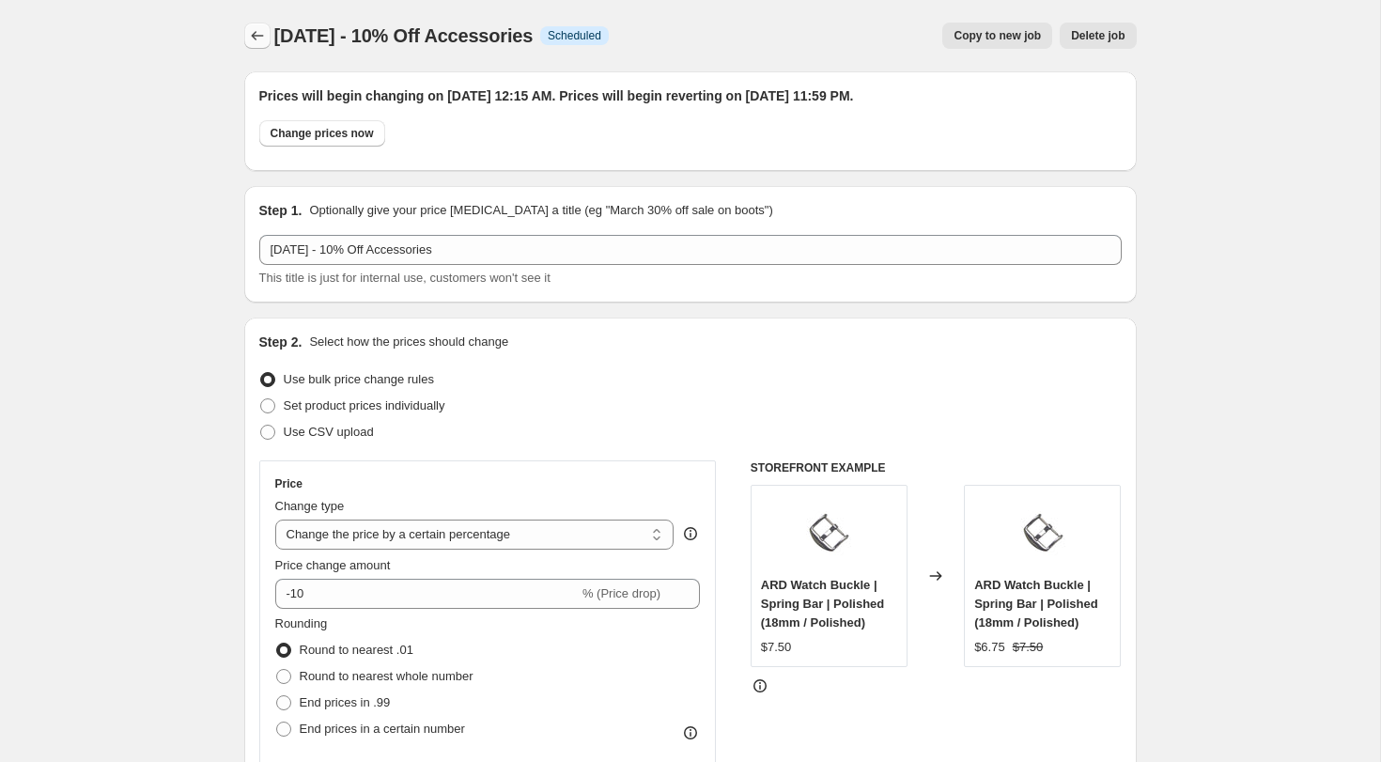
click at [254, 41] on icon "Price change jobs" at bounding box center [257, 35] width 19 height 19
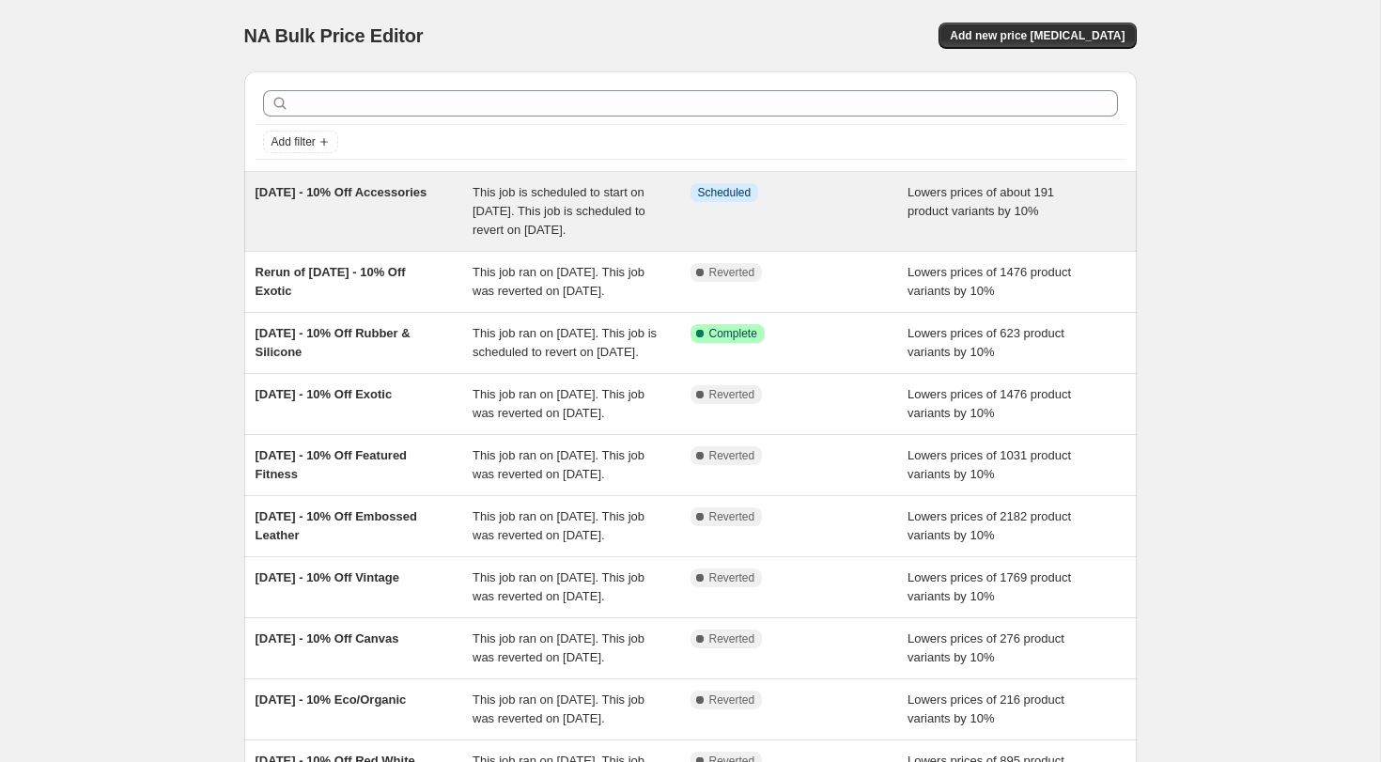
click at [543, 224] on span "This job is scheduled to start on [DATE]. This job is scheduled to revert on [D…" at bounding box center [559, 211] width 173 height 52
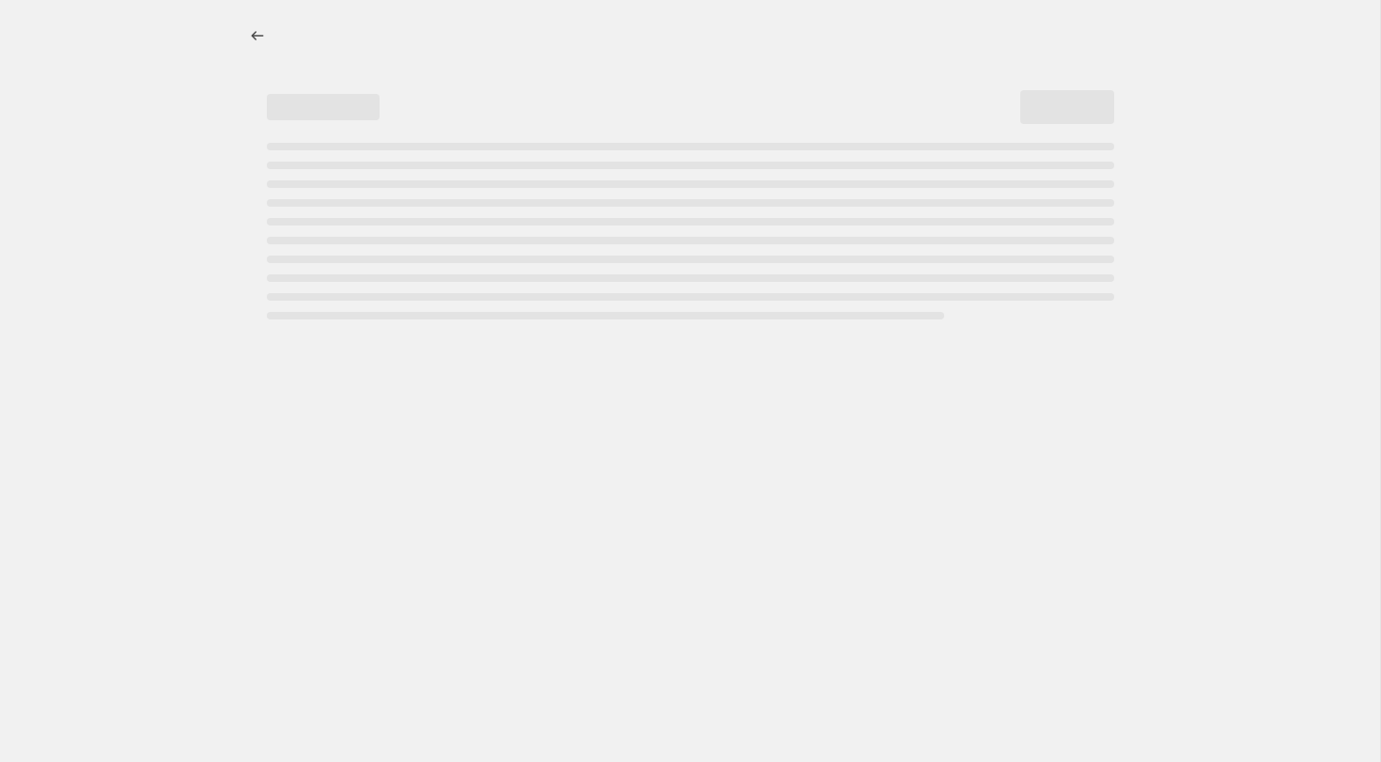
select select "percentage"
select select "collection"
select select "tag"
select select "not_equal"
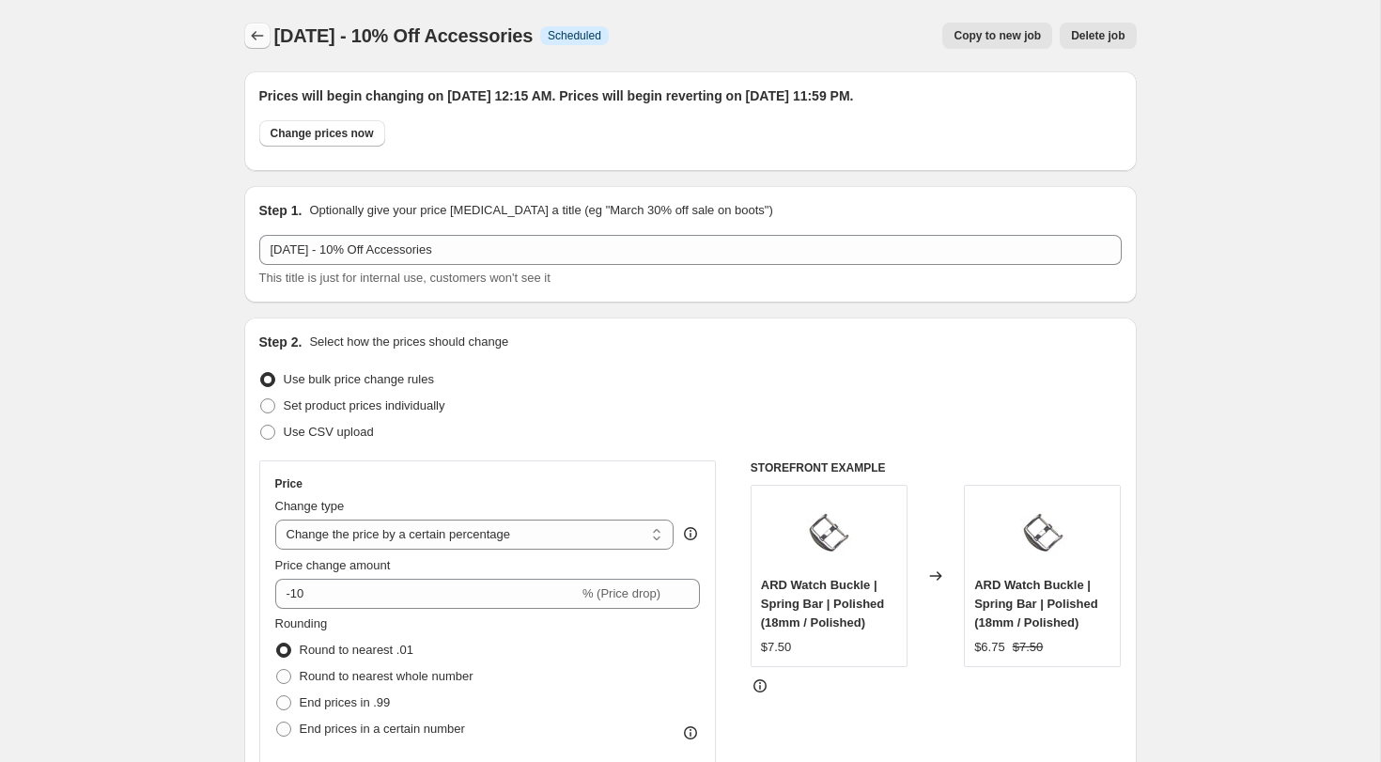
click at [254, 28] on icon "Price change jobs" at bounding box center [257, 35] width 19 height 19
